Goal: Book appointment/travel/reservation

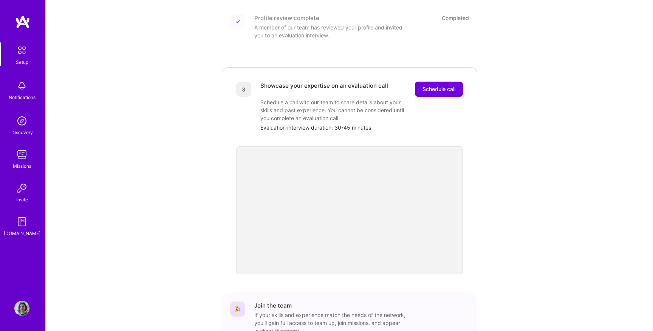
scroll to position [169, 0]
click at [442, 86] on span "Schedule call" at bounding box center [439, 90] width 33 height 8
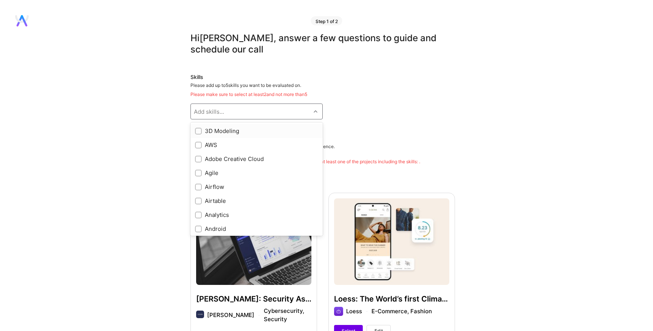
click at [282, 112] on div "Add skills..." at bounding box center [251, 111] width 120 height 15
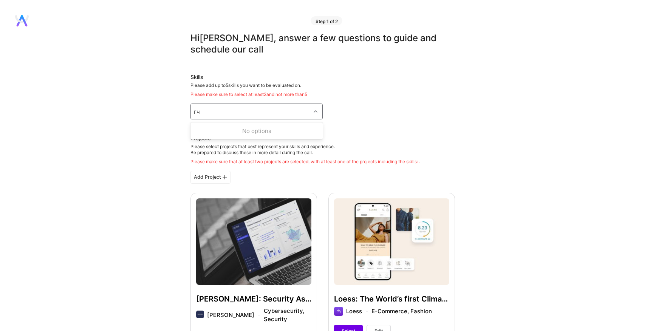
type input "г"
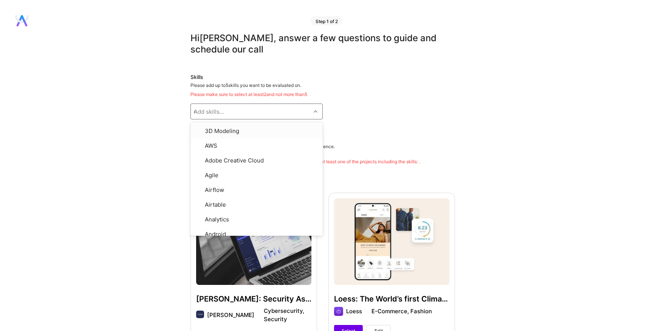
type input "ux"
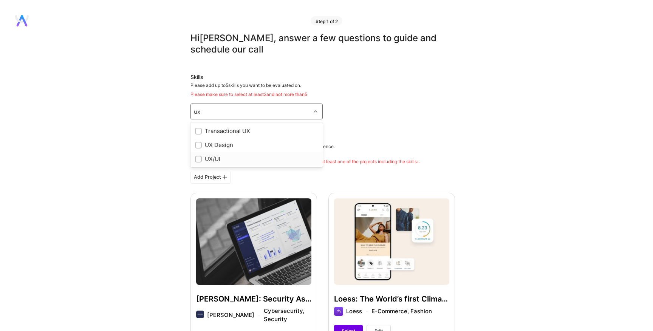
click at [199, 159] on input "checkbox" at bounding box center [199, 159] width 5 height 5
checkbox input "true"
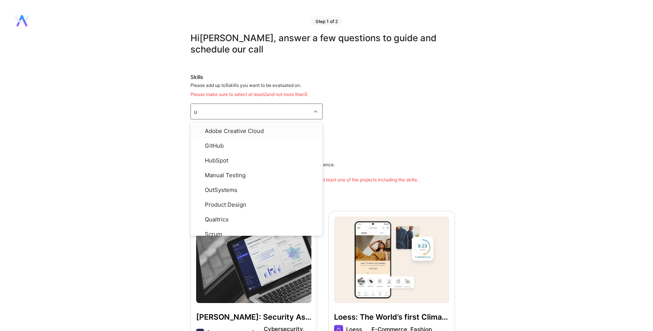
type input "ux"
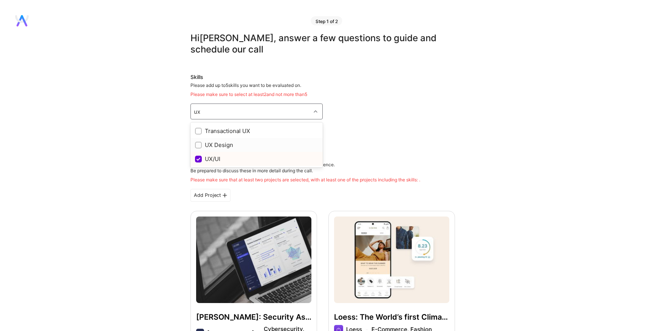
click at [199, 145] on input "checkbox" at bounding box center [199, 145] width 5 height 5
checkbox input "true"
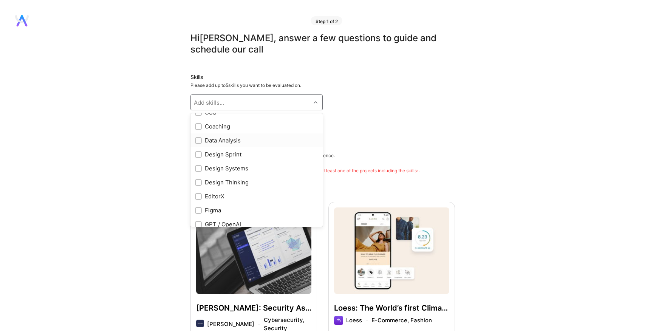
scroll to position [140, 0]
click at [200, 177] on input "checkbox" at bounding box center [199, 178] width 5 height 5
checkbox input "true"
click at [199, 206] on input "checkbox" at bounding box center [199, 206] width 5 height 5
checkbox input "true"
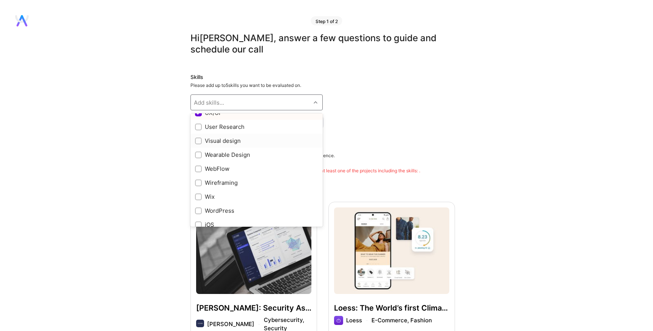
scroll to position [925, 0]
click at [200, 177] on input "checkbox" at bounding box center [199, 176] width 5 height 5
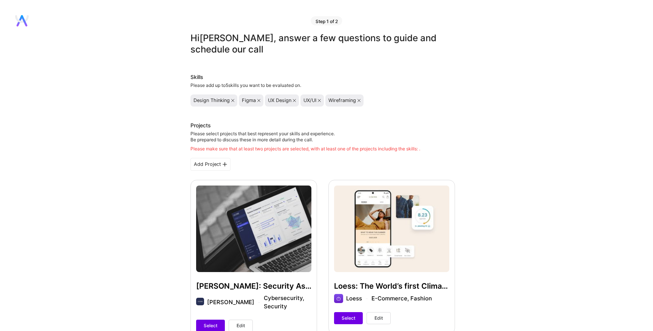
click at [504, 144] on div "Hi [PERSON_NAME] , answer a few questions to guide and schedule our call Skills…" at bounding box center [323, 323] width 646 height 581
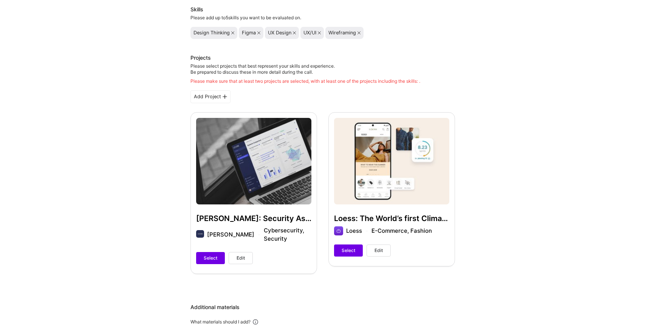
scroll to position [71, 0]
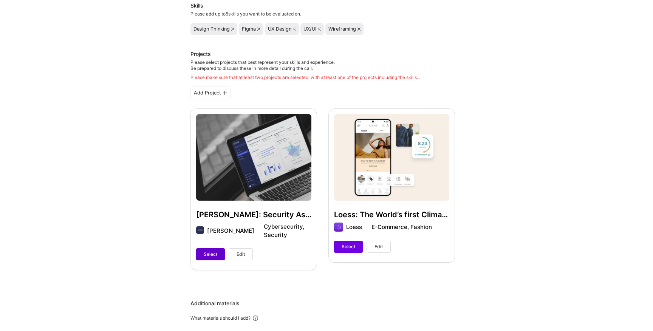
click at [214, 251] on span "Select" at bounding box center [211, 254] width 14 height 7
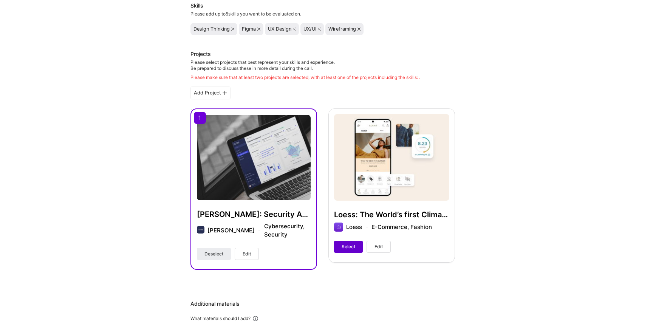
click at [351, 247] on span "Select" at bounding box center [349, 247] width 14 height 7
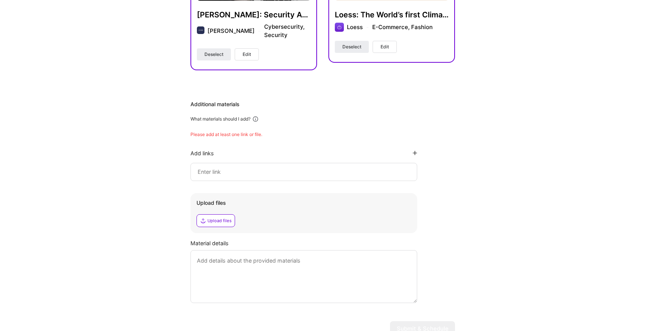
scroll to position [268, 0]
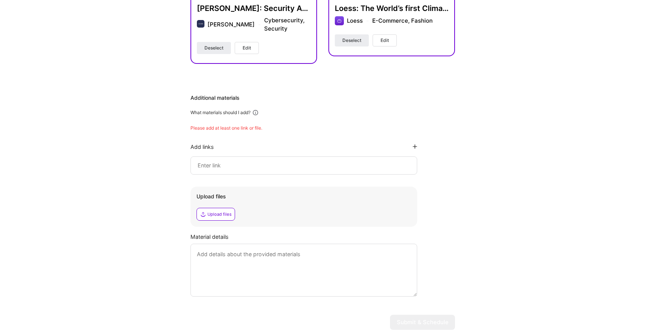
click at [270, 161] on input at bounding box center [304, 165] width 214 height 9
paste input "[URL][DOMAIN_NAME]"
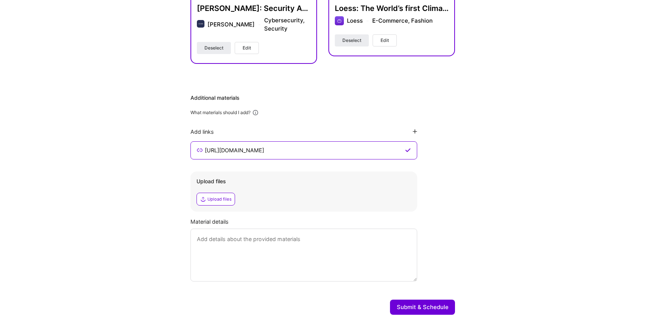
type input "[URL][DOMAIN_NAME]"
click at [465, 145] on div "Hi [PERSON_NAME] , answer a few questions to guide and schedule our call Skills…" at bounding box center [323, 42] width 646 height 557
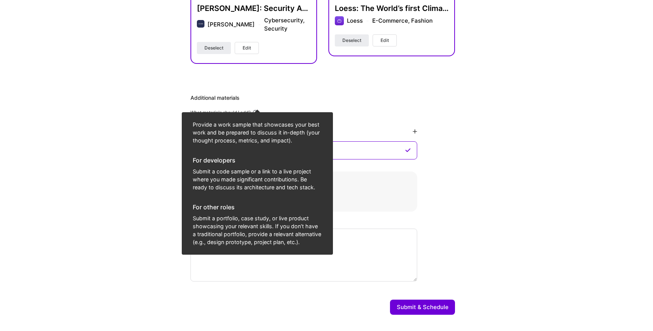
click at [256, 109] on icon at bounding box center [255, 112] width 7 height 7
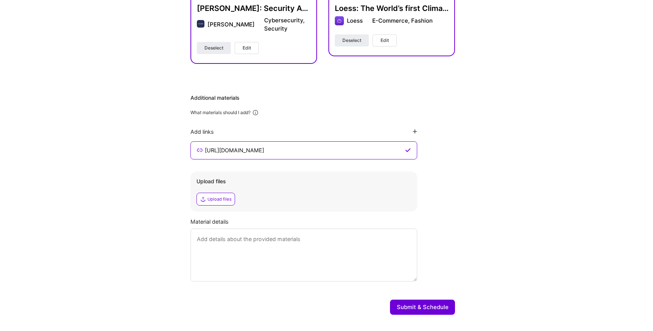
click at [259, 109] on icon at bounding box center [255, 112] width 7 height 7
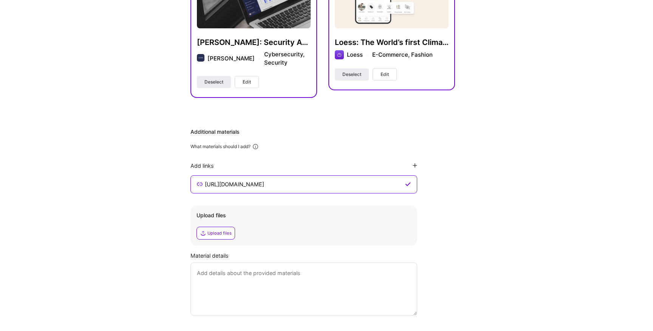
scroll to position [276, 0]
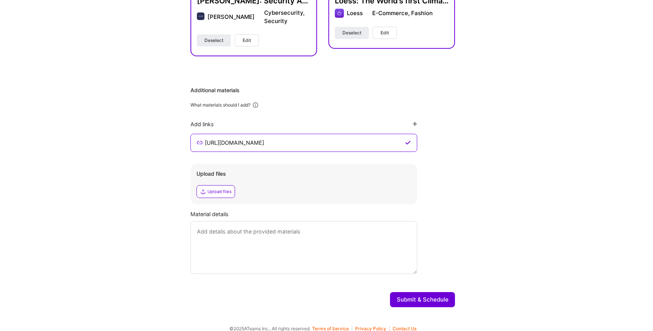
click at [422, 292] on button "Submit & Schedule" at bounding box center [422, 299] width 65 height 15
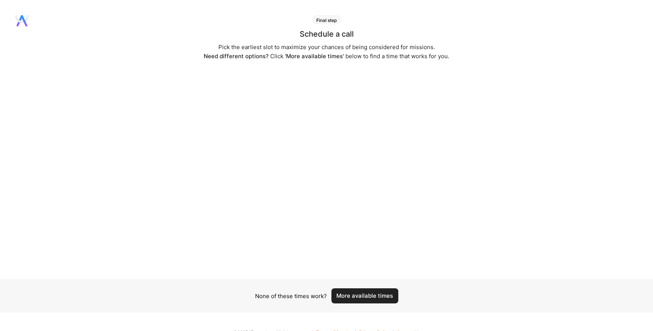
scroll to position [11, 0]
